Goal: Transaction & Acquisition: Subscribe to service/newsletter

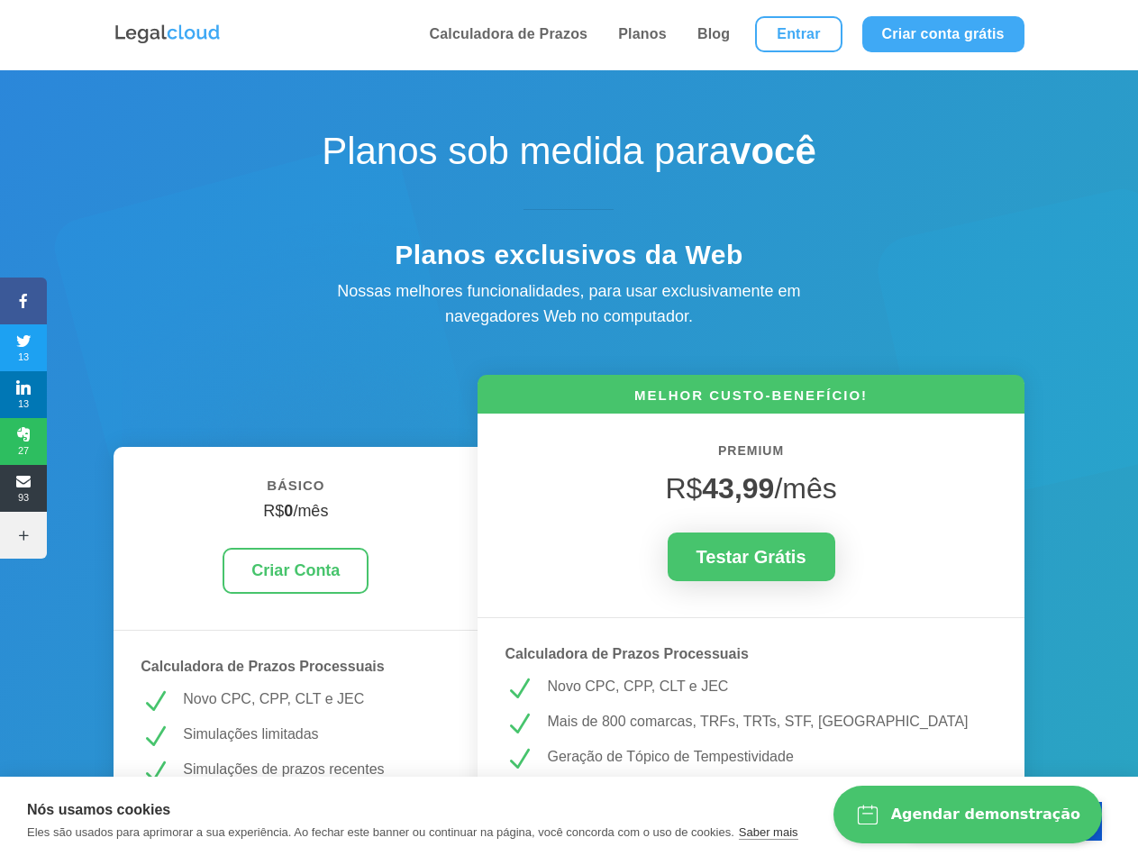
click at [23, 301] on icon at bounding box center [23, 301] width 47 height 14
click at [23, 348] on span "13" at bounding box center [23, 347] width 47 height 29
click at [23, 395] on span "13" at bounding box center [23, 394] width 47 height 29
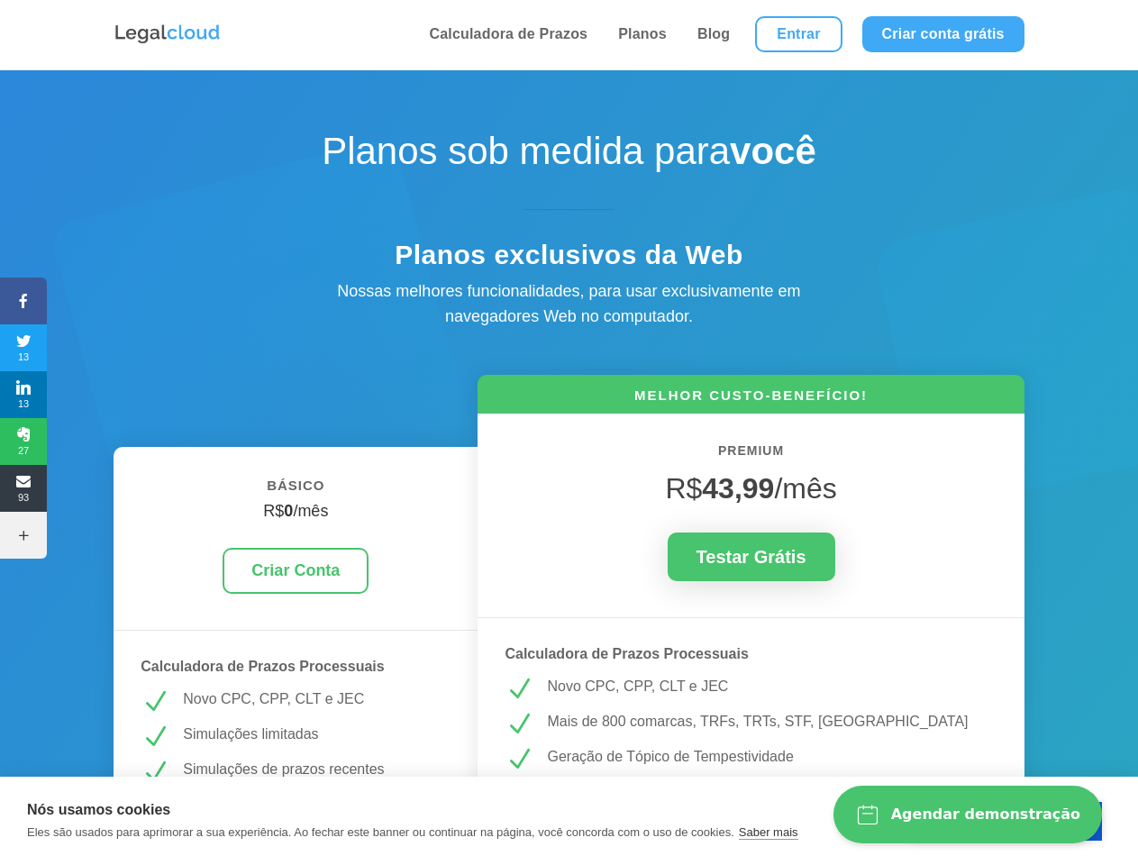
click at [23, 442] on span "27" at bounding box center [23, 441] width 47 height 29
click at [23, 488] on span "93" at bounding box center [23, 488] width 47 height 29
click at [23, 535] on icon at bounding box center [23, 535] width 47 height 14
